Goal: Information Seeking & Learning: Learn about a topic

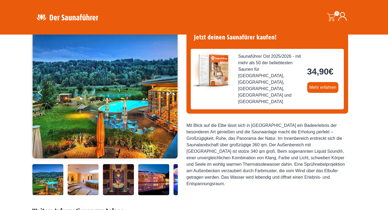
scroll to position [46, 0]
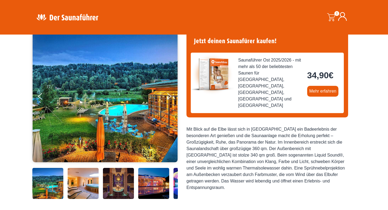
click at [106, 117] on img at bounding box center [105, 96] width 145 height 132
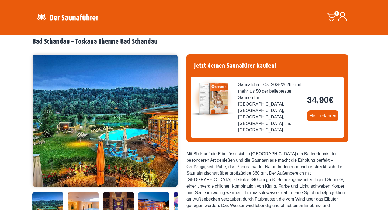
scroll to position [23, 0]
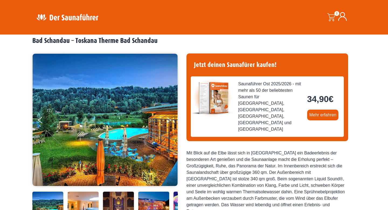
click at [167, 120] on button "Next" at bounding box center [172, 120] width 13 height 13
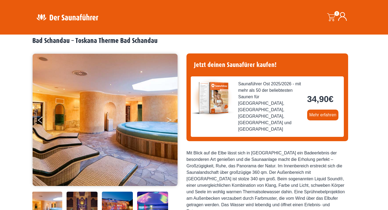
click at [169, 116] on button "Next" at bounding box center [172, 120] width 13 height 13
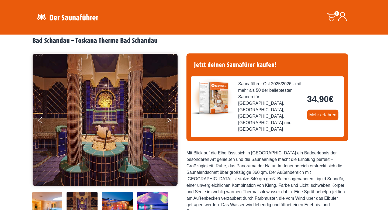
click at [169, 116] on button "Next" at bounding box center [172, 120] width 13 height 13
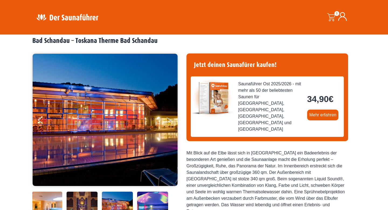
click at [169, 116] on button "Next" at bounding box center [172, 120] width 13 height 13
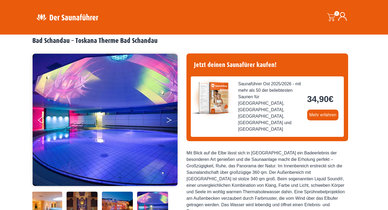
click at [169, 116] on button "Next" at bounding box center [172, 120] width 13 height 13
click at [168, 124] on button "Next" at bounding box center [172, 120] width 13 height 13
click at [168, 121] on icon "Next" at bounding box center [169, 120] width 5 height 3
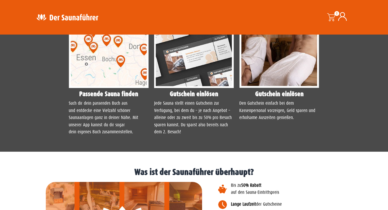
scroll to position [590, 0]
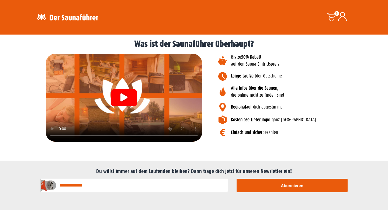
click at [53, 127] on div at bounding box center [124, 98] width 156 height 88
click at [165, 107] on video at bounding box center [124, 98] width 156 height 88
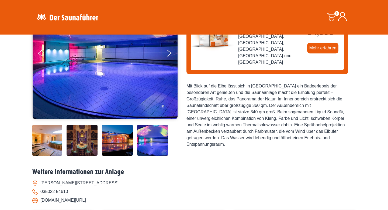
scroll to position [40, 0]
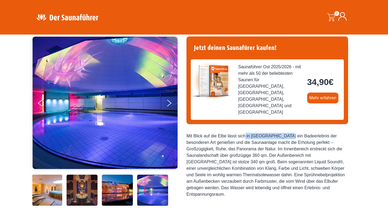
drag, startPoint x: 199, startPoint y: 118, endPoint x: 236, endPoint y: 118, distance: 36.9
click at [236, 133] on div "Mit Blick auf die Elbe lässt sich in [GEOGRAPHIC_DATA] ein Badeerlebnis der bes…" at bounding box center [267, 165] width 162 height 65
click at [278, 133] on div "Mit Blick auf die Elbe lässt sich in [GEOGRAPHIC_DATA] ein Badeerlebnis der bes…" at bounding box center [267, 165] width 162 height 65
drag, startPoint x: 203, startPoint y: 127, endPoint x: 224, endPoint y: 127, distance: 20.7
click at [224, 133] on div "Mit Blick auf die Elbe lässt sich in [GEOGRAPHIC_DATA] ein Badeerlebnis der bes…" at bounding box center [267, 165] width 162 height 65
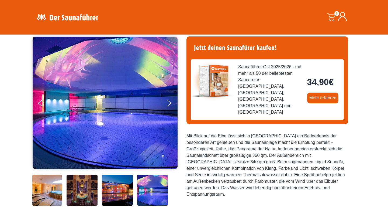
click at [250, 133] on div "Mit Blick auf die Elbe lässt sich in [GEOGRAPHIC_DATA] ein Badeerlebnis der bes…" at bounding box center [267, 165] width 162 height 65
drag, startPoint x: 250, startPoint y: 123, endPoint x: 265, endPoint y: 123, distance: 14.8
click at [265, 133] on div "Mit Blick auf die Elbe lässt sich in [GEOGRAPHIC_DATA] ein Badeerlebnis der bes…" at bounding box center [267, 165] width 162 height 65
drag, startPoint x: 198, startPoint y: 131, endPoint x: 232, endPoint y: 131, distance: 34.2
click at [232, 133] on div "Mit Blick auf die Elbe lässt sich in [GEOGRAPHIC_DATA] ein Badeerlebnis der bes…" at bounding box center [267, 165] width 162 height 65
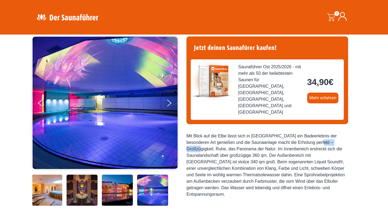
drag, startPoint x: 260, startPoint y: 129, endPoint x: 283, endPoint y: 129, distance: 22.4
click at [283, 133] on div "Mit Blick auf die Elbe lässt sich in [GEOGRAPHIC_DATA] ein Badeerlebnis der bes…" at bounding box center [267, 165] width 162 height 65
drag, startPoint x: 199, startPoint y: 141, endPoint x: 226, endPoint y: 141, distance: 26.9
click at [226, 141] on div "Mit Blick auf die Elbe lässt sich in [GEOGRAPHIC_DATA] ein Badeerlebnis der bes…" at bounding box center [267, 165] width 162 height 65
drag, startPoint x: 259, startPoint y: 137, endPoint x: 272, endPoint y: 137, distance: 13.2
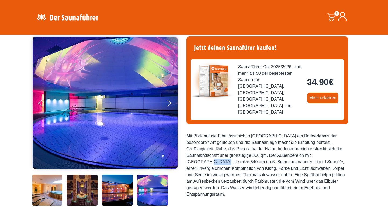
click at [272, 137] on div "Mit Blick auf die Elbe lässt sich in [GEOGRAPHIC_DATA] ein Badeerlebnis der bes…" at bounding box center [267, 165] width 162 height 65
drag, startPoint x: 217, startPoint y: 147, endPoint x: 246, endPoint y: 147, distance: 28.8
click at [246, 147] on div "Mit Blick auf die Elbe lässt sich in [GEOGRAPHIC_DATA] ein Badeerlebnis der bes…" at bounding box center [267, 165] width 162 height 65
click at [195, 161] on div "Mit Blick auf die Elbe lässt sich in [GEOGRAPHIC_DATA] ein Badeerlebnis der bes…" at bounding box center [267, 165] width 162 height 65
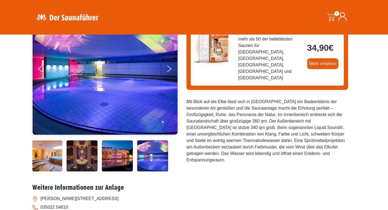
scroll to position [73, 0]
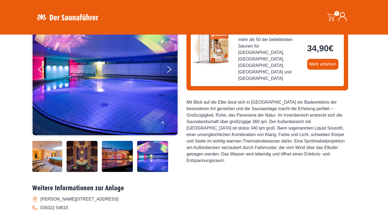
click at [50, 152] on img at bounding box center [46, 156] width 31 height 31
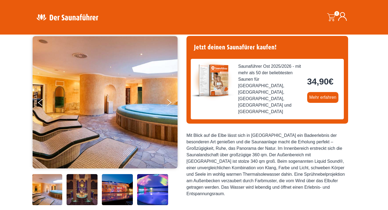
scroll to position [40, 0]
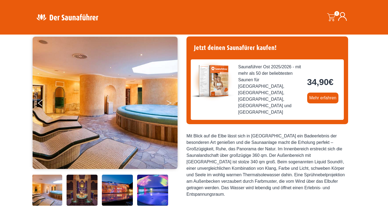
click at [167, 102] on button "Next" at bounding box center [172, 103] width 13 height 13
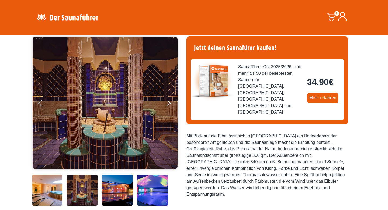
click at [167, 102] on button "Next" at bounding box center [172, 103] width 13 height 13
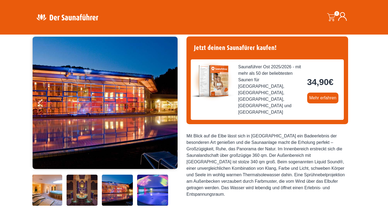
click at [167, 102] on button "Next" at bounding box center [172, 103] width 13 height 13
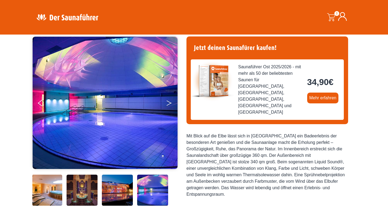
click at [167, 102] on button "Next" at bounding box center [172, 103] width 13 height 13
click at [113, 180] on img at bounding box center [117, 189] width 31 height 31
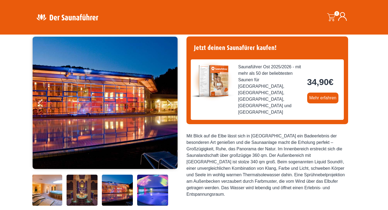
click at [88, 183] on img at bounding box center [82, 189] width 31 height 31
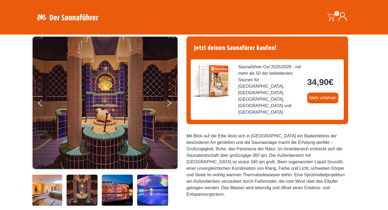
click at [44, 188] on img at bounding box center [46, 189] width 31 height 31
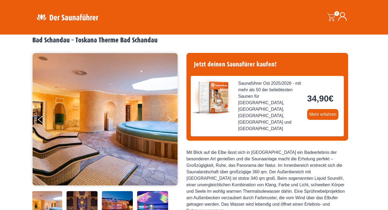
scroll to position [40, 0]
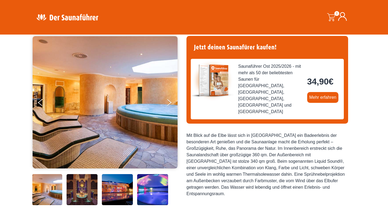
click at [150, 183] on img at bounding box center [152, 189] width 31 height 31
